Goal: Task Accomplishment & Management: Manage account settings

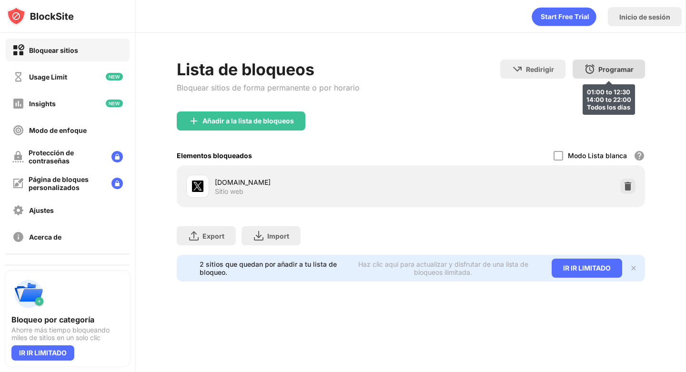
click at [584, 78] on div "Programar 01:00 to 12:30 14:00 to 22:00 Todos los días" at bounding box center [609, 69] width 72 height 19
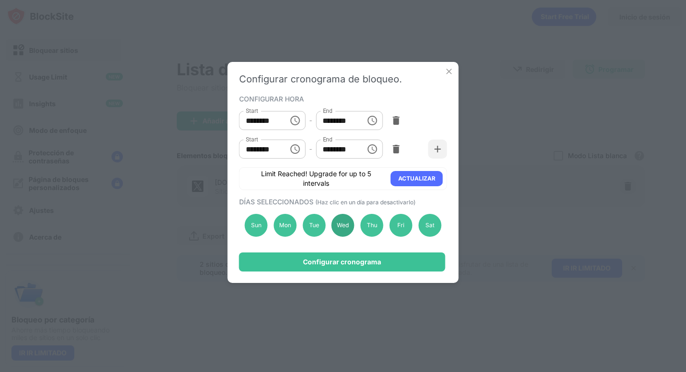
click at [348, 224] on div "Wed" at bounding box center [343, 225] width 23 height 23
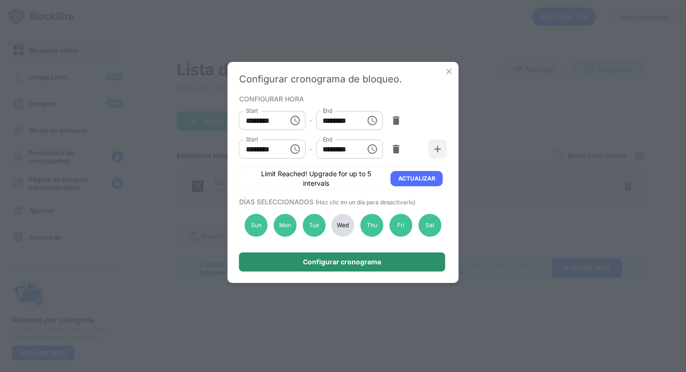
click at [357, 257] on div "Configurar cronograma" at bounding box center [342, 262] width 206 height 19
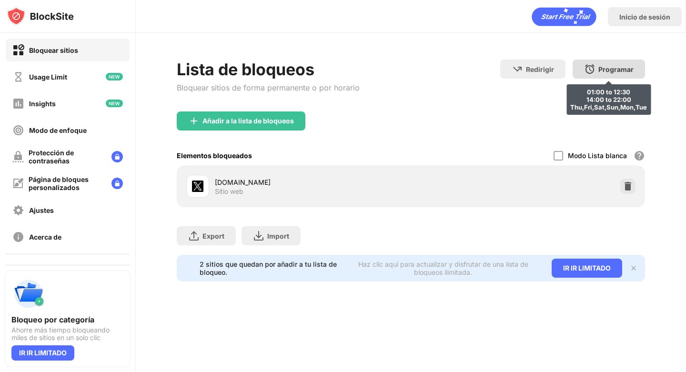
click at [610, 72] on div "Programar" at bounding box center [615, 69] width 35 height 8
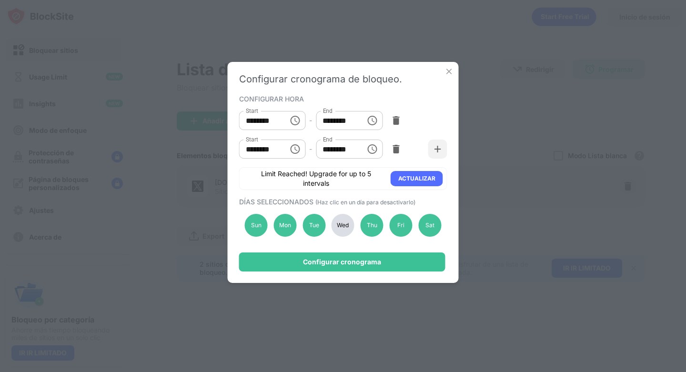
click at [342, 225] on div "Wed" at bounding box center [343, 225] width 23 height 23
click at [350, 258] on div "Configurar cronograma" at bounding box center [342, 262] width 78 height 8
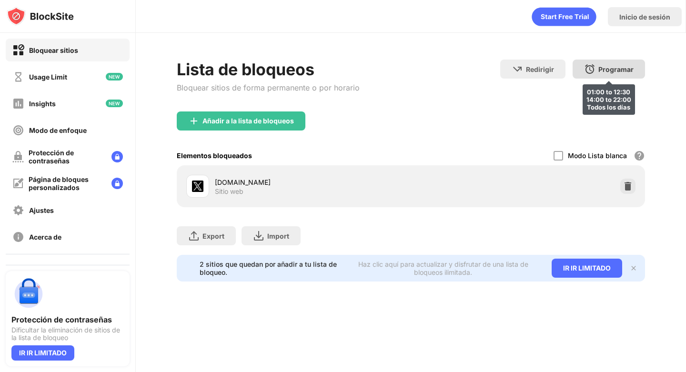
click at [610, 61] on div "Programar 01:00 to 12:30 14:00 to 22:00 Todos los días" at bounding box center [609, 69] width 72 height 19
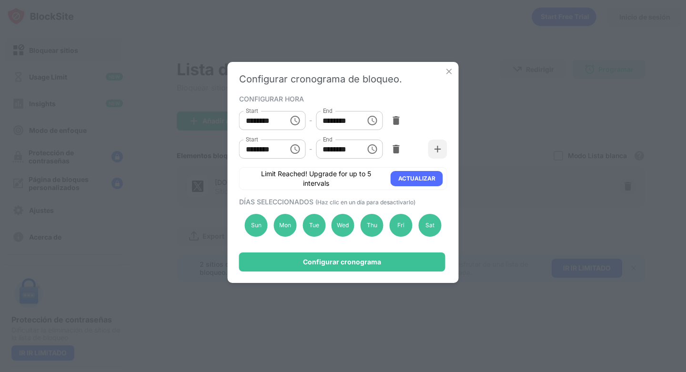
click at [344, 237] on div "Sun Mon Tue Wed Thu Fri Sat" at bounding box center [343, 225] width 208 height 39
click at [340, 231] on div "Wed" at bounding box center [343, 225] width 23 height 23
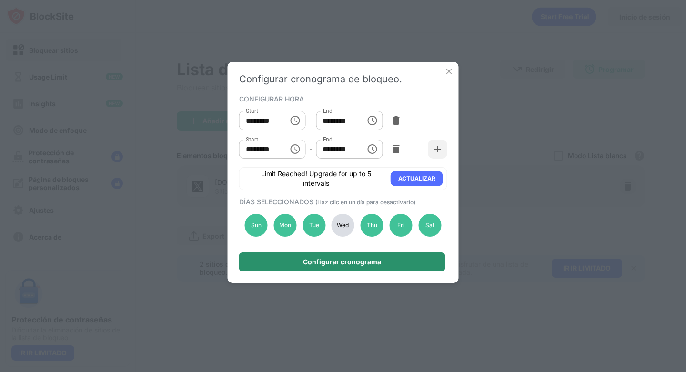
click at [345, 257] on div "Configurar cronograma" at bounding box center [342, 262] width 206 height 19
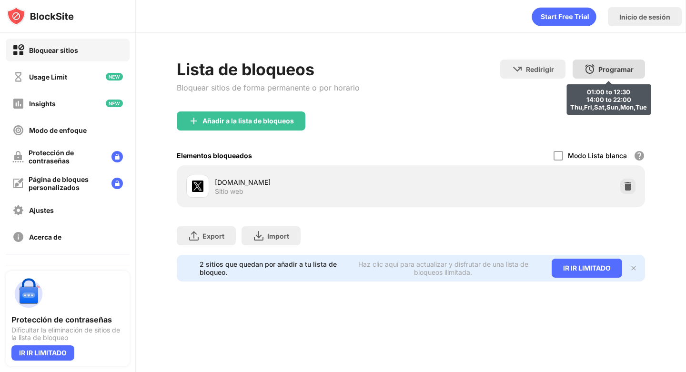
click at [589, 65] on img at bounding box center [589, 68] width 11 height 11
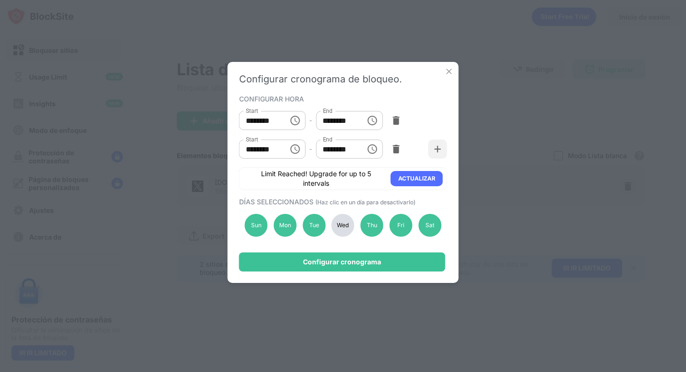
click at [338, 217] on div "Wed" at bounding box center [343, 225] width 23 height 23
click at [348, 251] on div "Configurar cronograma de bloqueo. CONFIGURAR HORA Start ******** Start - End **…" at bounding box center [343, 172] width 231 height 221
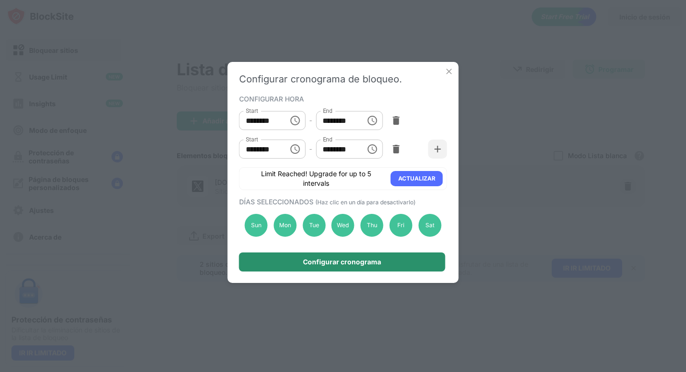
click at [353, 261] on div "Configurar cronograma" at bounding box center [342, 262] width 78 height 8
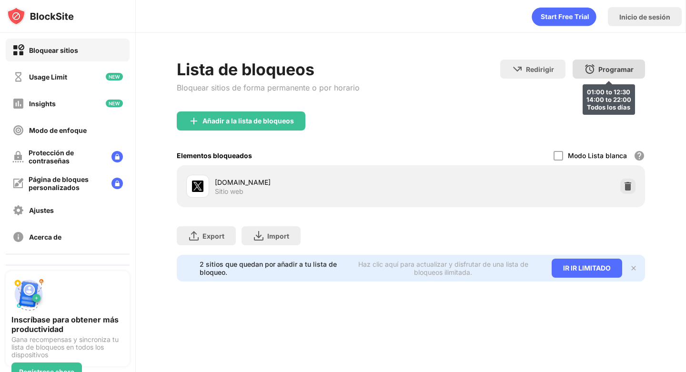
click at [584, 74] on div "Programar 01:00 to 12:30 14:00 to 22:00 Todos los días" at bounding box center [609, 69] width 72 height 19
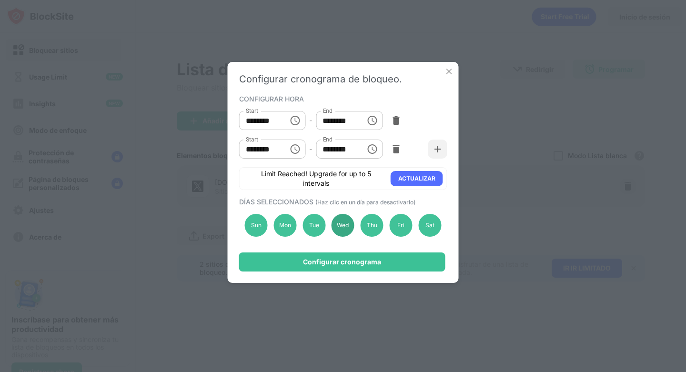
click at [341, 222] on div "Wed" at bounding box center [343, 225] width 23 height 23
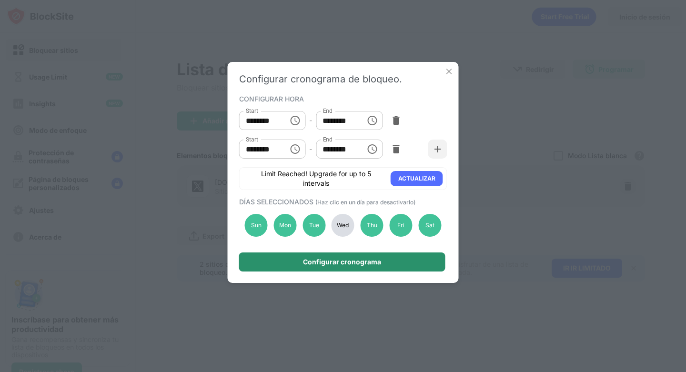
click at [342, 264] on div "Configurar cronograma" at bounding box center [342, 262] width 78 height 8
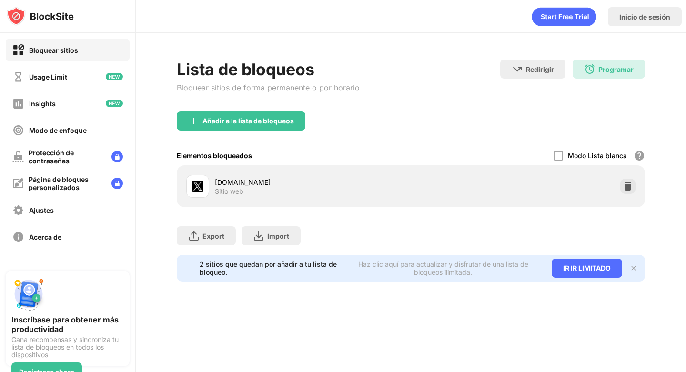
click at [606, 79] on div "Redirigir Haz clic para configurar el sitio web de redireccionamiento. Programa…" at bounding box center [572, 80] width 145 height 41
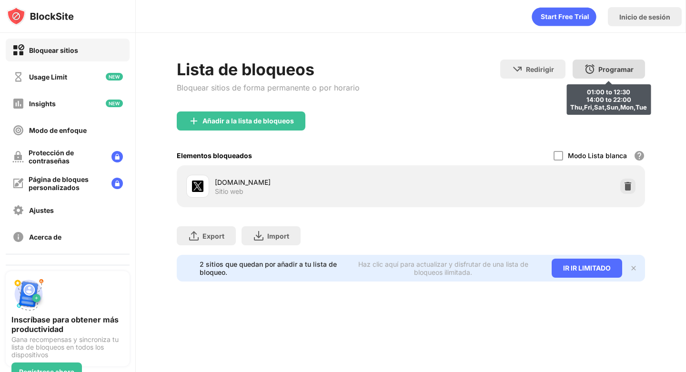
click at [604, 74] on div "Programar 01:00 to 12:30 14:00 to 22:00 Thu,Fri,Sat,Sun,Mon,Tue" at bounding box center [609, 69] width 72 height 19
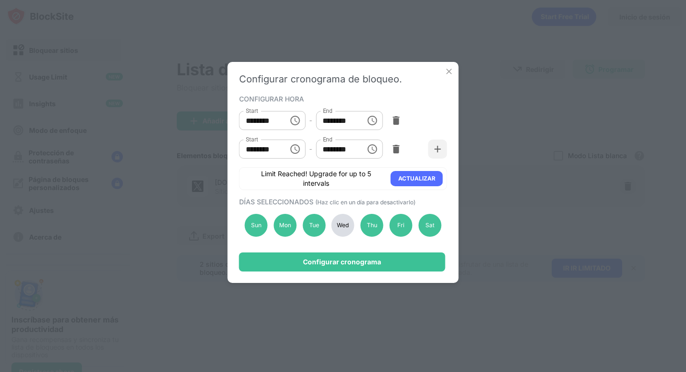
click at [352, 225] on div "Wed" at bounding box center [343, 225] width 23 height 23
click at [353, 249] on div "Configurar cronograma de bloqueo. CONFIGURAR HORA Start ******** Start - End **…" at bounding box center [343, 172] width 231 height 221
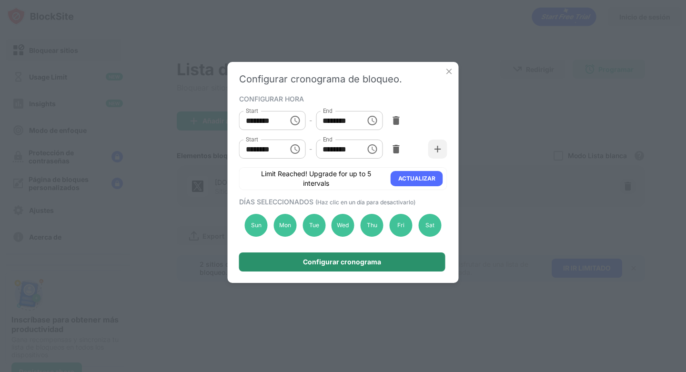
click at [354, 262] on div "Configurar cronograma" at bounding box center [342, 262] width 78 height 8
